Goal: Find specific page/section: Find specific page/section

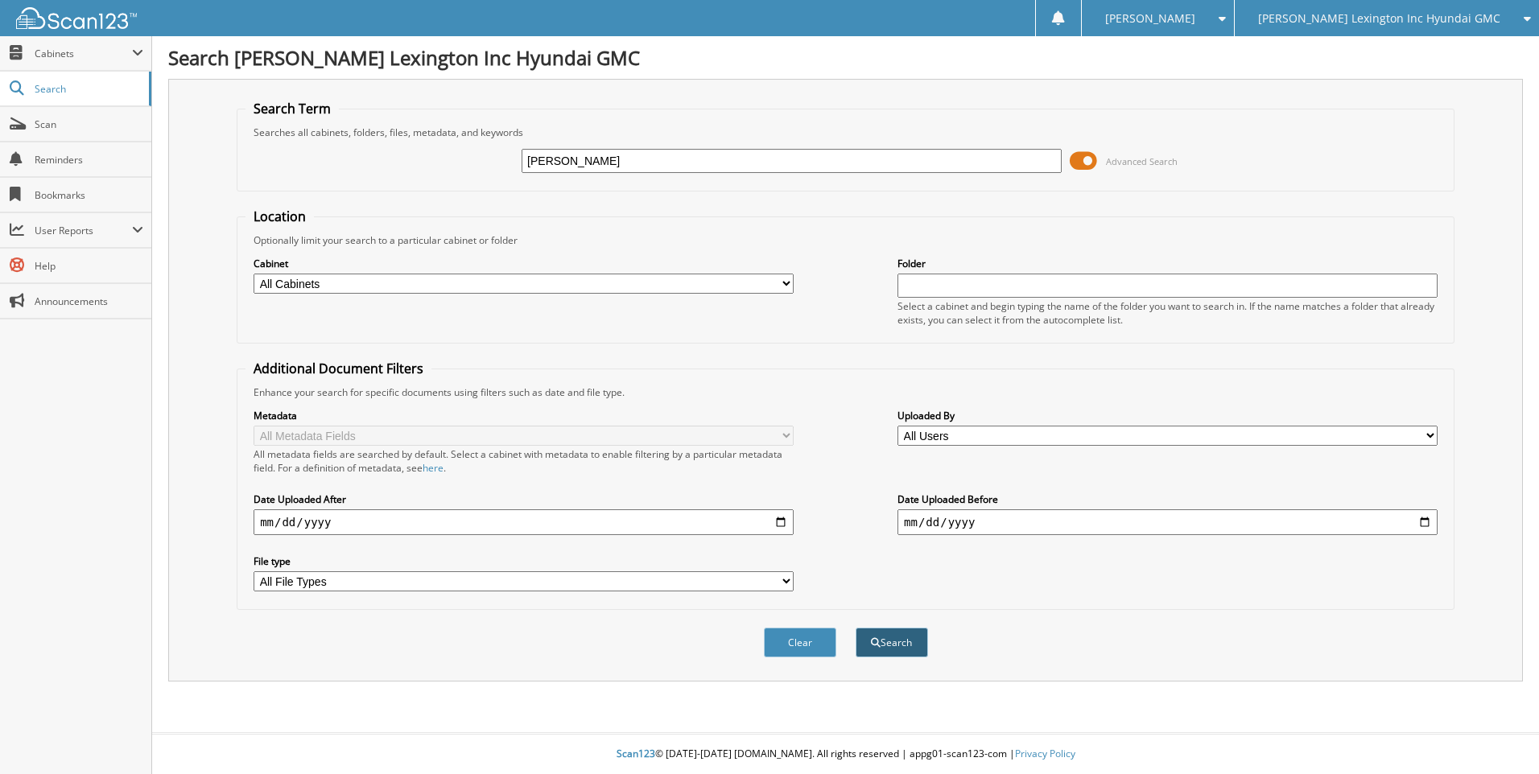
type input "[PERSON_NAME]"
click at [893, 648] on button "Search" at bounding box center [892, 643] width 72 height 30
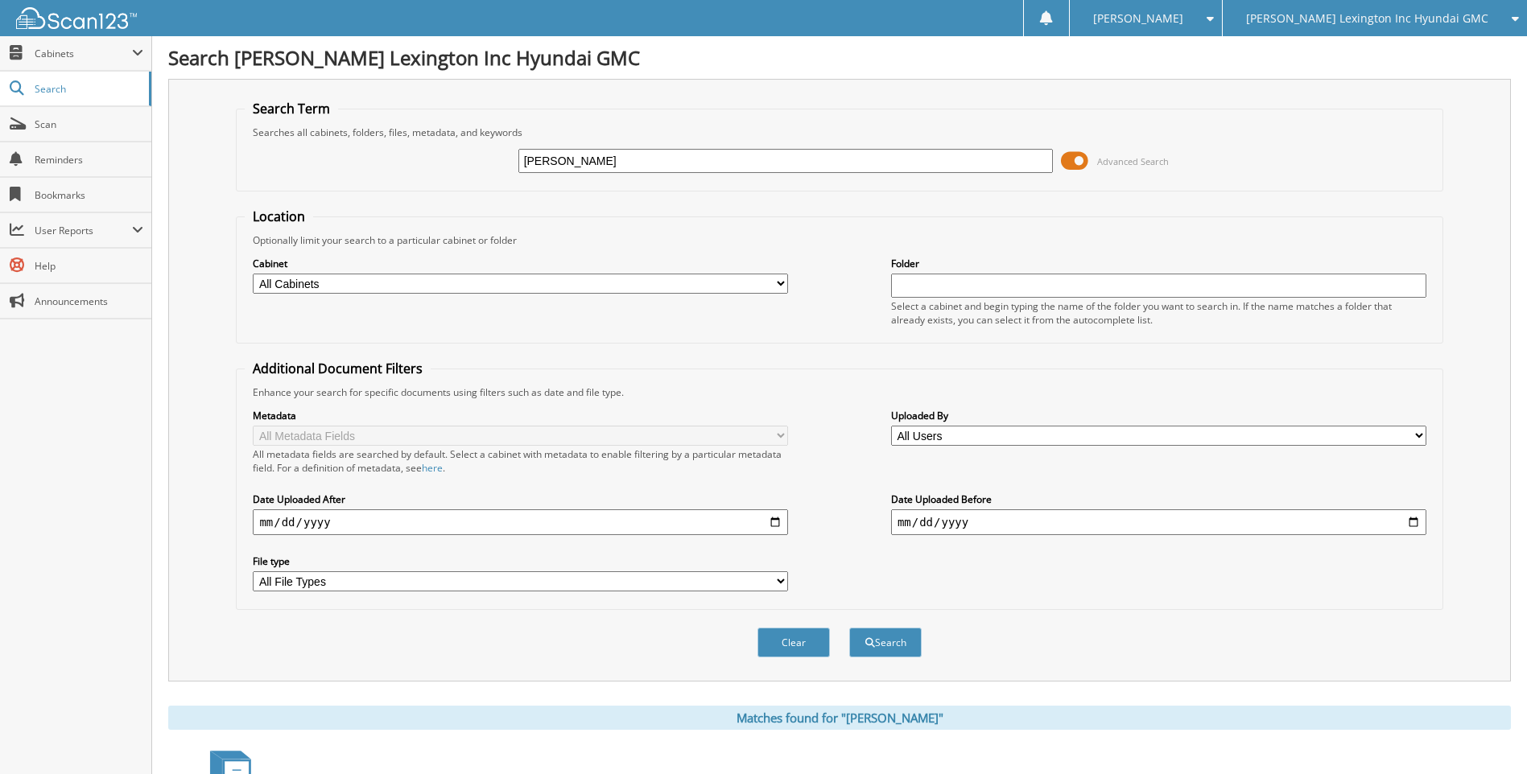
drag, startPoint x: 619, startPoint y: 160, endPoint x: 501, endPoint y: 159, distance: 117.5
click at [501, 159] on div "REINHARDT Advanced Search" at bounding box center [839, 160] width 1189 height 43
click at [68, 133] on link "Scan" at bounding box center [75, 124] width 151 height 35
